Goal: Task Accomplishment & Management: Complete application form

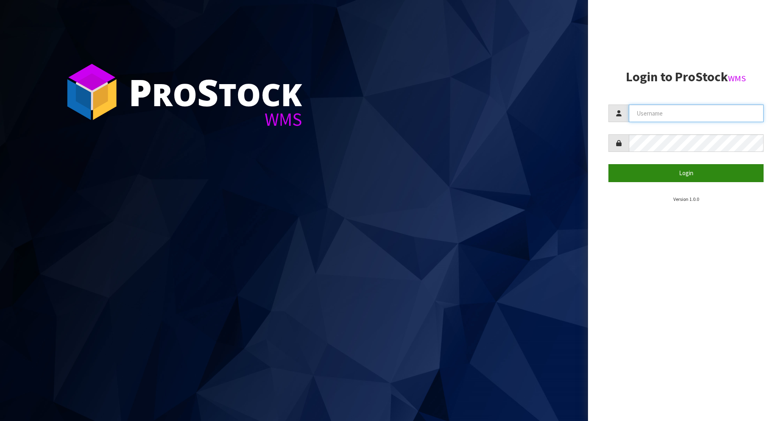
type input "[EMAIL_ADDRESS][DOMAIN_NAME]"
click at [686, 174] on button "Login" at bounding box center [685, 173] width 155 height 18
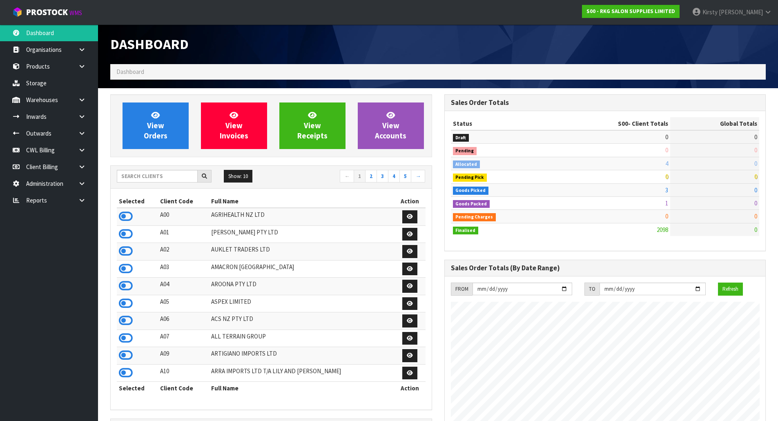
scroll to position [619, 334]
click at [84, 135] on icon at bounding box center [82, 133] width 8 height 6
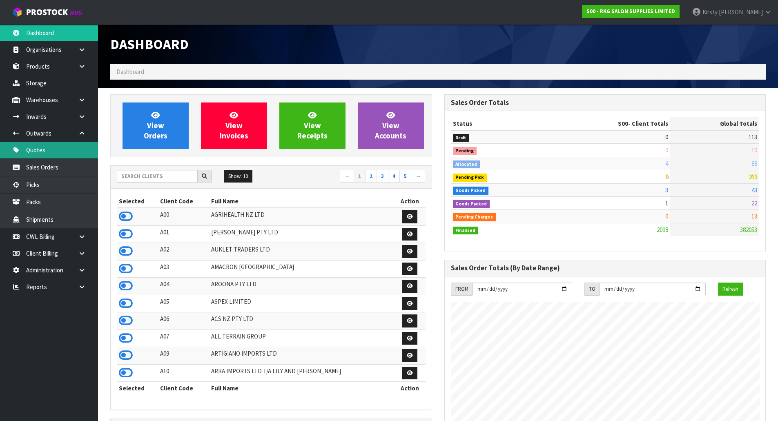
click at [48, 148] on link "Quotes" at bounding box center [49, 150] width 98 height 17
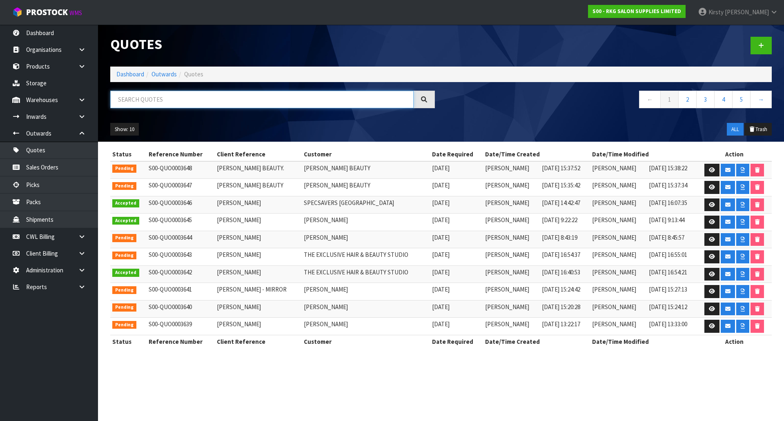
click at [130, 104] on input "text" at bounding box center [261, 100] width 303 height 18
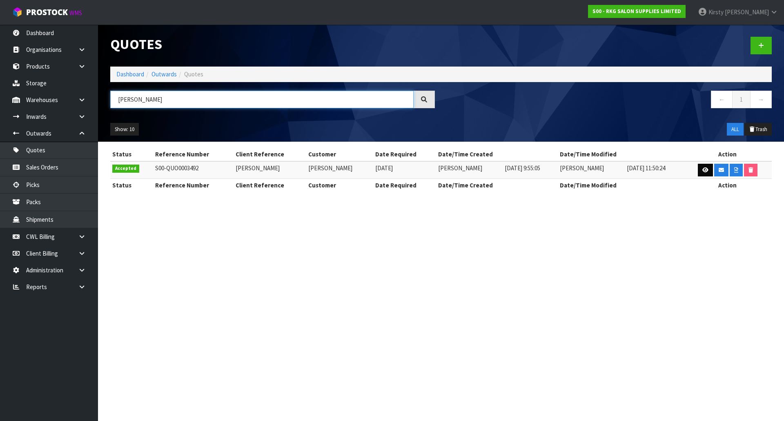
type input "[PERSON_NAME]"
click at [706, 171] on icon at bounding box center [705, 169] width 6 height 5
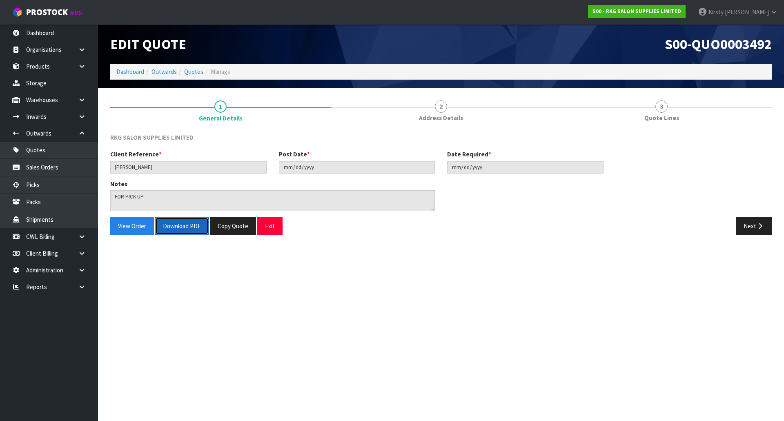
click at [185, 229] on button "Download PDF" at bounding box center [181, 226] width 53 height 18
click at [273, 226] on button "Exit" at bounding box center [269, 226] width 25 height 18
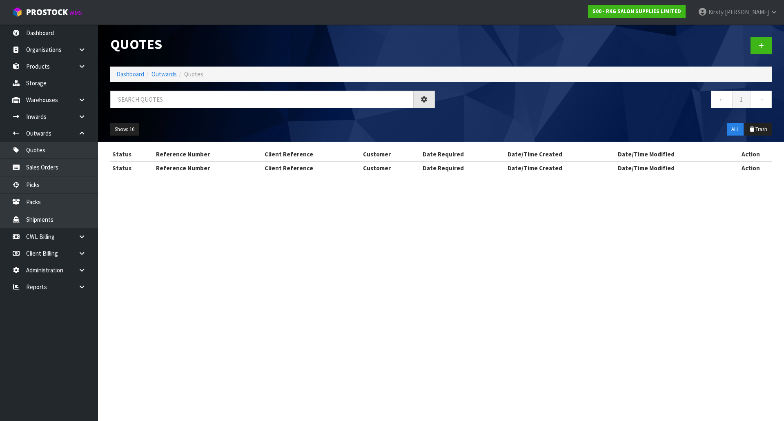
click at [53, 168] on div "Quotes Dashboard Outwards Quotes ← 1 → Show: 10 5 10 25 50 ALL Trash Status Ref…" at bounding box center [392, 94] width 784 height 189
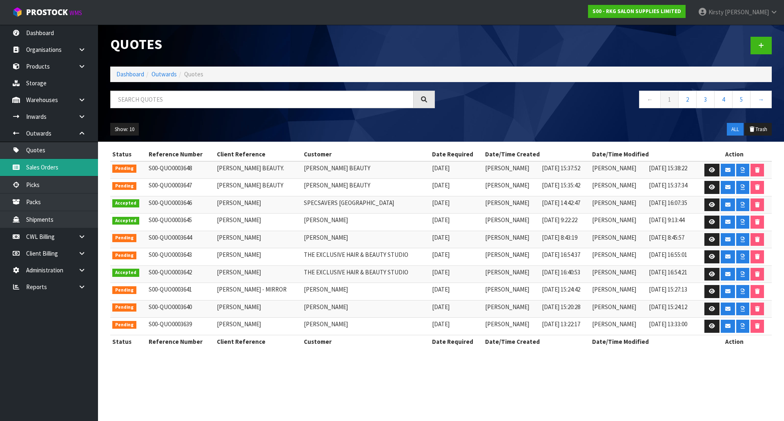
click at [37, 169] on link "Sales Orders" at bounding box center [49, 167] width 98 height 17
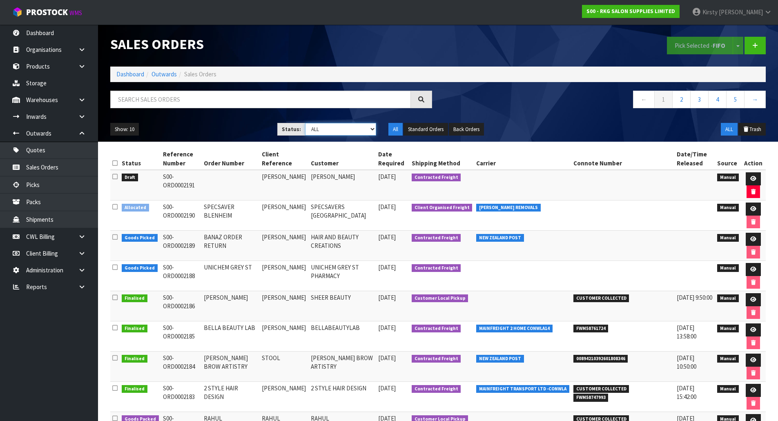
click at [372, 130] on select "Draft Pending Allocated Pending Pick Goods Picked Goods Packed Pending Charges …" at bounding box center [340, 129] width 71 height 13
click at [305, 123] on select "Draft Pending Allocated Pending Pick Goods Picked Goods Packed Pending Charges …" at bounding box center [340, 129] width 71 height 13
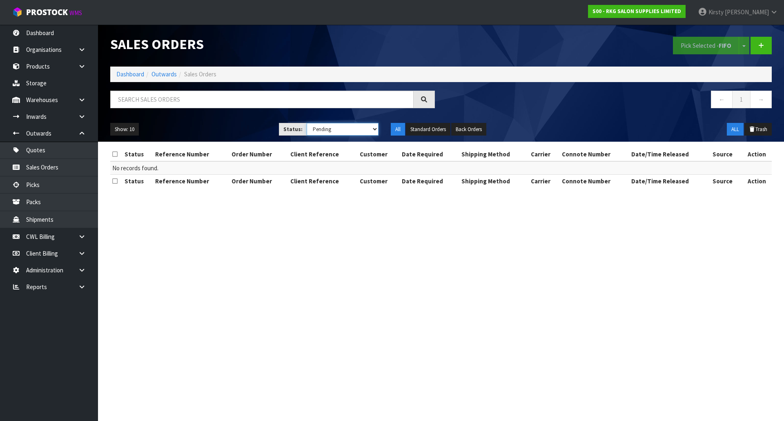
click at [374, 130] on select "Draft Pending Allocated Pending Pick Goods Picked Goods Packed Pending Charges …" at bounding box center [343, 129] width 72 height 13
select select "string:2"
click at [307, 123] on select "Draft Pending Allocated Pending Pick Goods Picked Goods Packed Pending Charges …" at bounding box center [343, 129] width 72 height 13
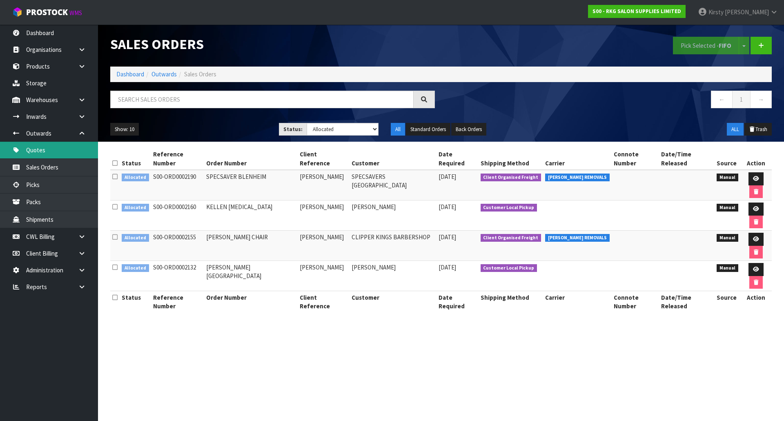
click at [36, 148] on link "Quotes" at bounding box center [49, 150] width 98 height 17
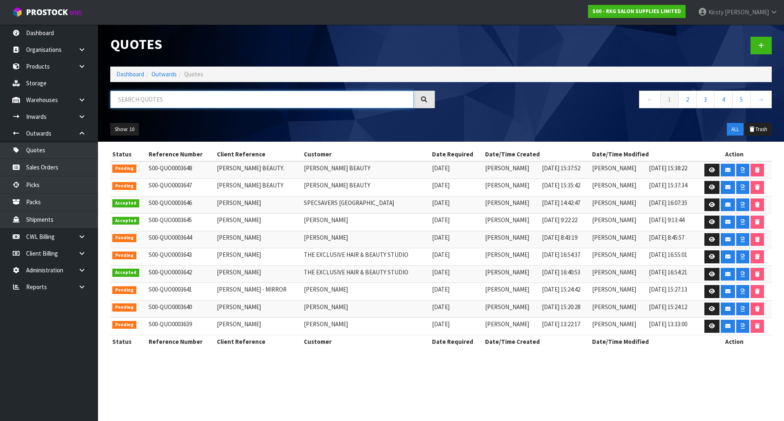
click at [140, 102] on input "text" at bounding box center [261, 100] width 303 height 18
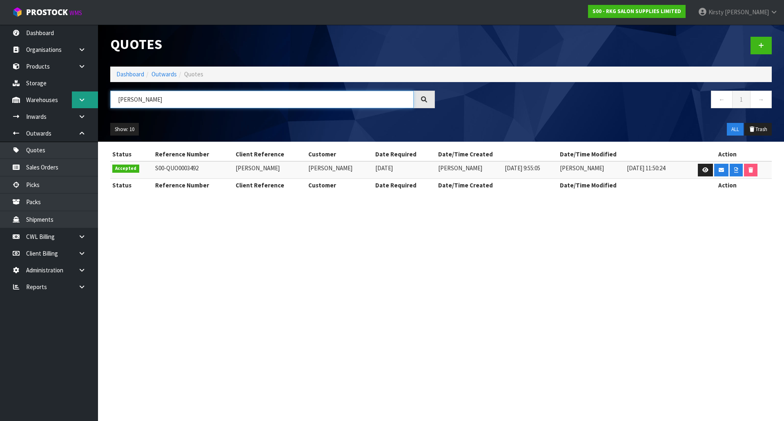
drag, startPoint x: 160, startPoint y: 99, endPoint x: 90, endPoint y: 107, distance: 69.9
click at [90, 107] on body "Toggle navigation ProStock WMS S00 - RKG SALON SUPPLIES LIMITED [PERSON_NAME] L…" at bounding box center [392, 210] width 784 height 421
type input "JAYDE"
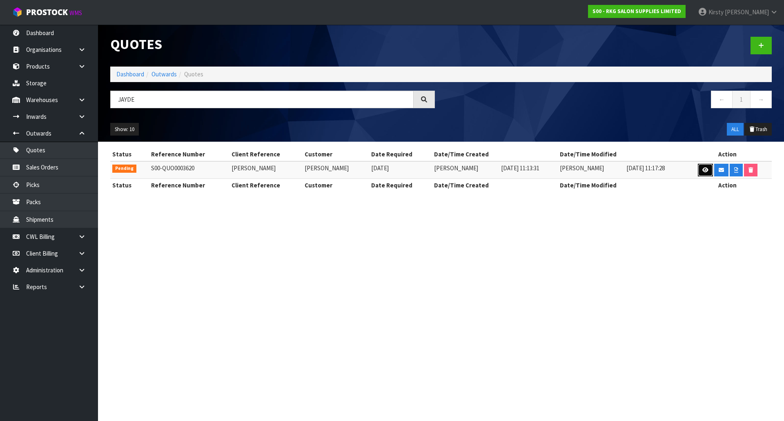
click at [704, 168] on icon at bounding box center [705, 169] width 6 height 5
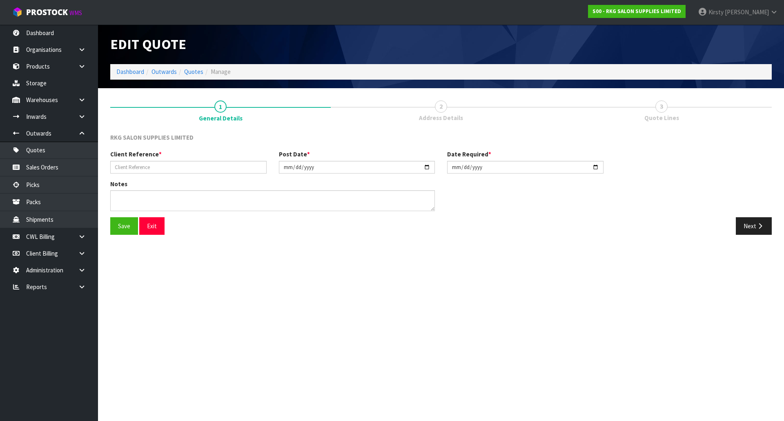
type input "[PERSON_NAME]"
type input "[DATE]"
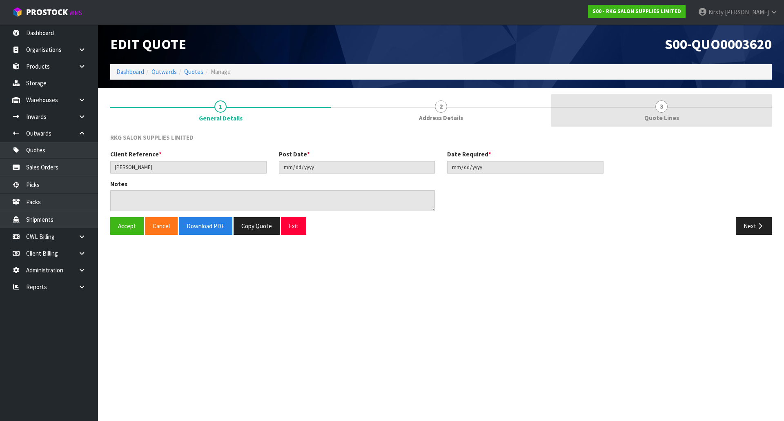
click at [661, 109] on span "3" at bounding box center [661, 106] width 12 height 12
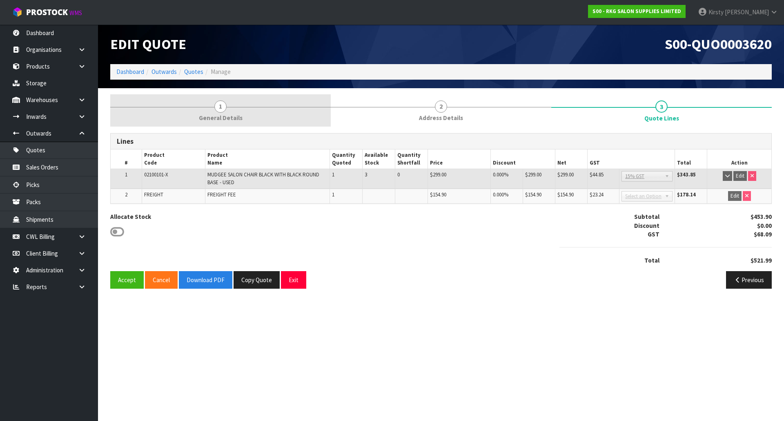
drag, startPoint x: 220, startPoint y: 107, endPoint x: 200, endPoint y: 115, distance: 21.5
click at [220, 107] on span "1" at bounding box center [220, 106] width 12 height 12
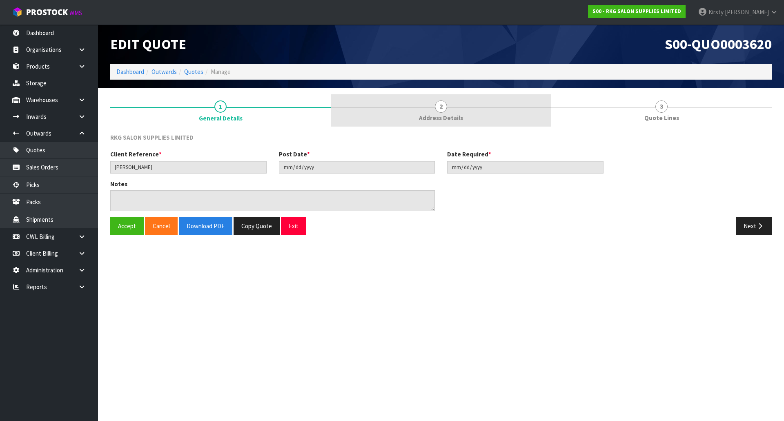
click at [445, 110] on span "2" at bounding box center [441, 106] width 12 height 12
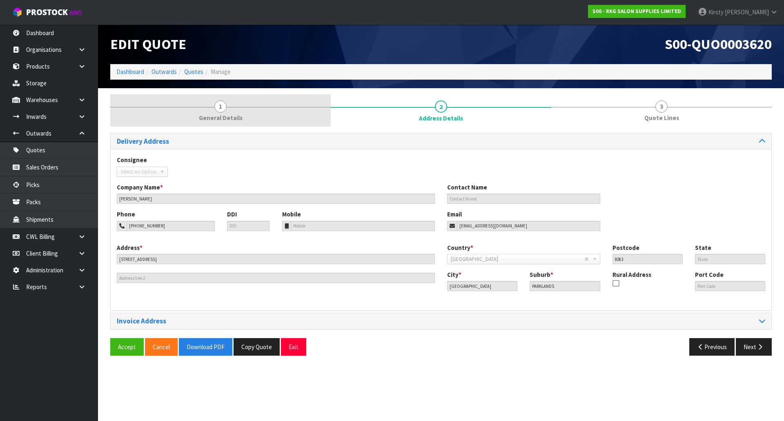
click at [227, 109] on link "1 General Details" at bounding box center [220, 110] width 220 height 32
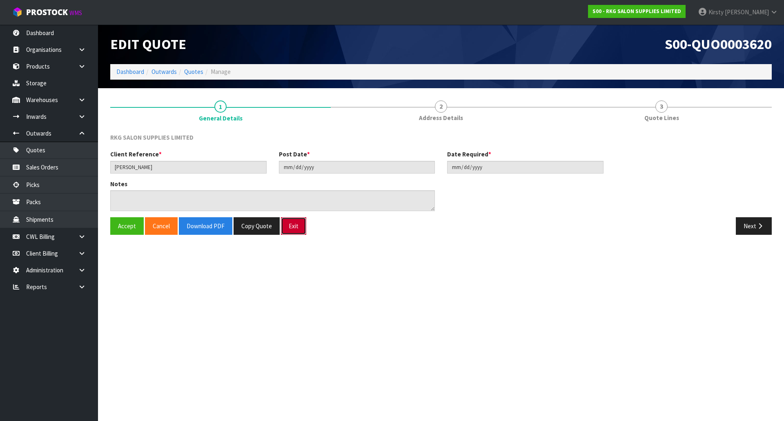
click at [291, 226] on button "Exit" at bounding box center [293, 226] width 25 height 18
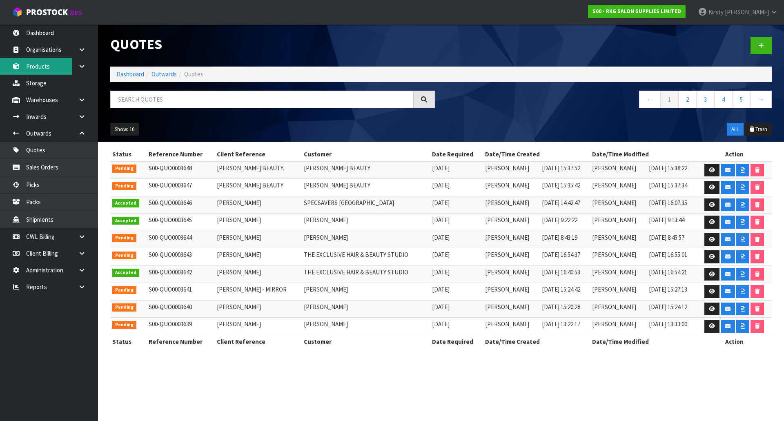
click at [33, 64] on link "Products" at bounding box center [49, 66] width 98 height 17
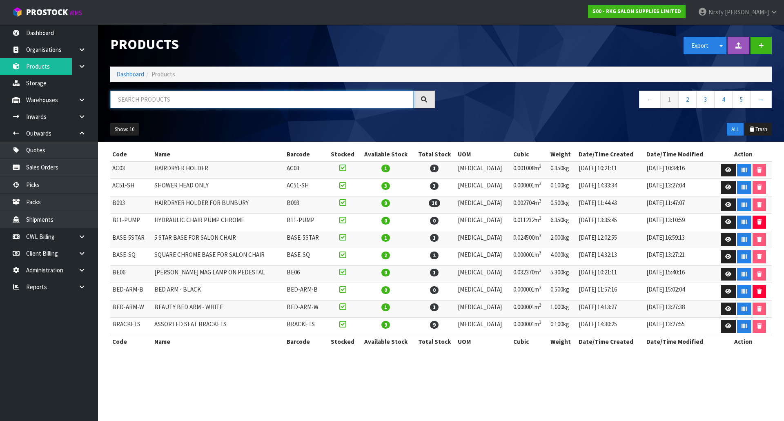
click at [138, 98] on input "text" at bounding box center [261, 100] width 303 height 18
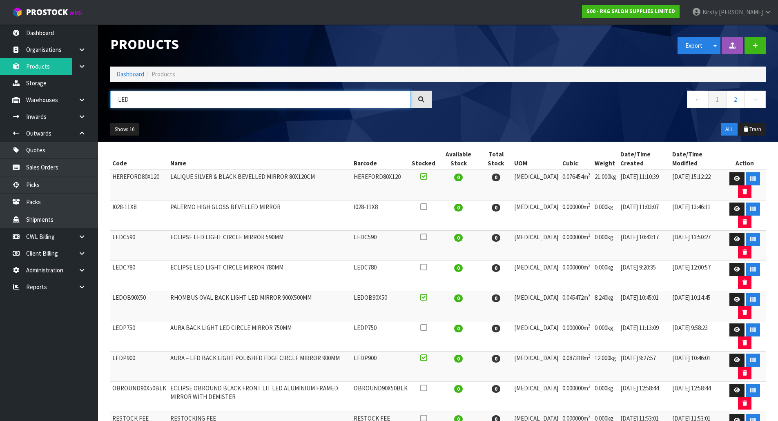
type input "LED"
click at [717, 11] on span "Kirsty" at bounding box center [709, 12] width 15 height 8
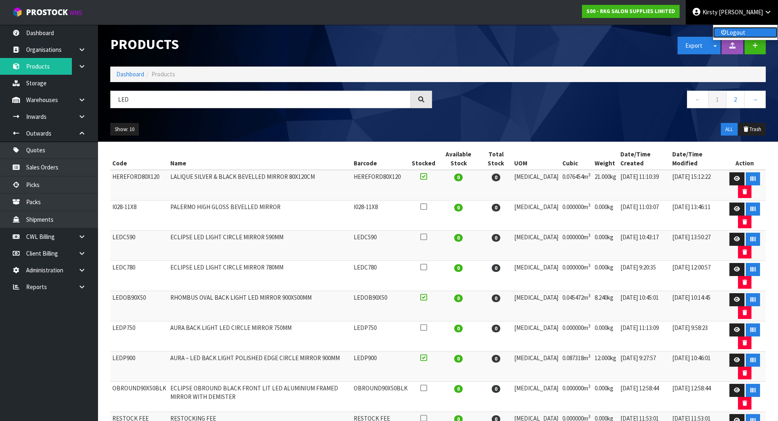
click at [730, 33] on link "Logout" at bounding box center [745, 32] width 65 height 11
